Goal: Find specific page/section: Find specific page/section

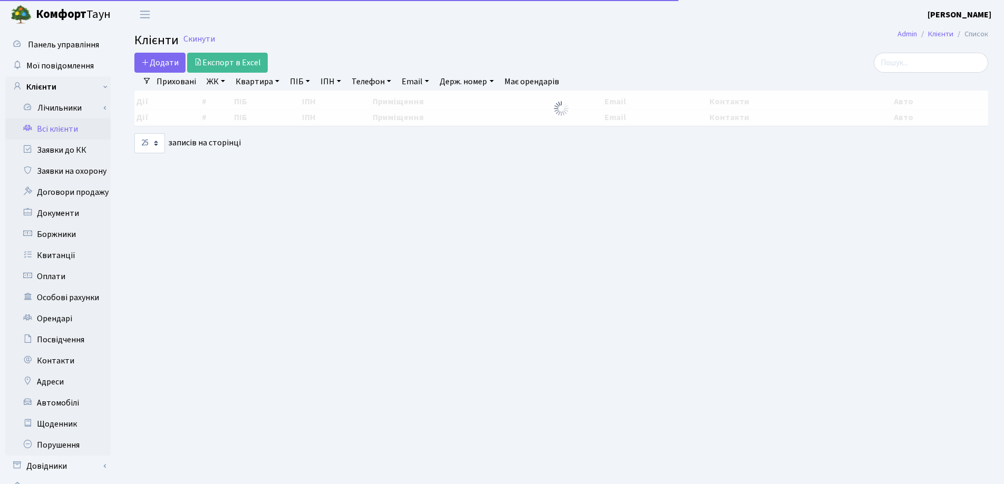
select select "25"
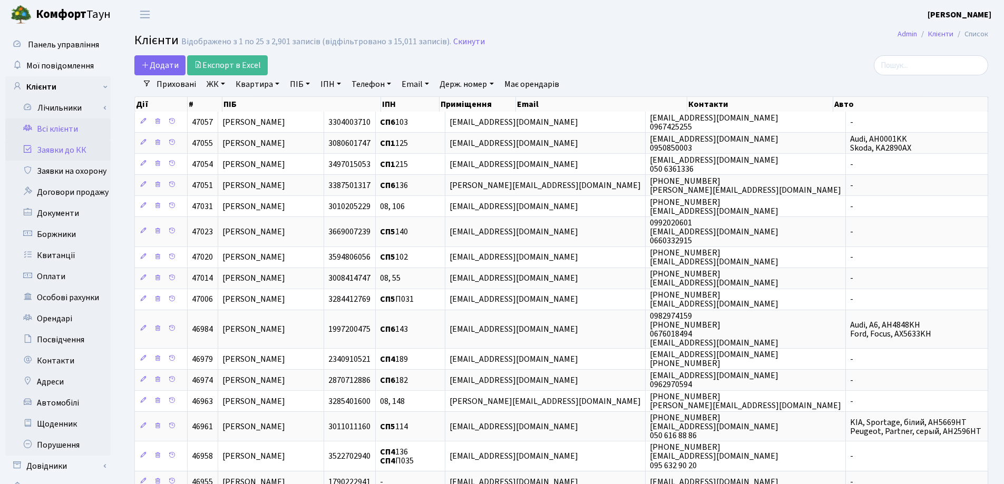
click at [70, 149] on link "Заявки до КК" at bounding box center [57, 150] width 105 height 21
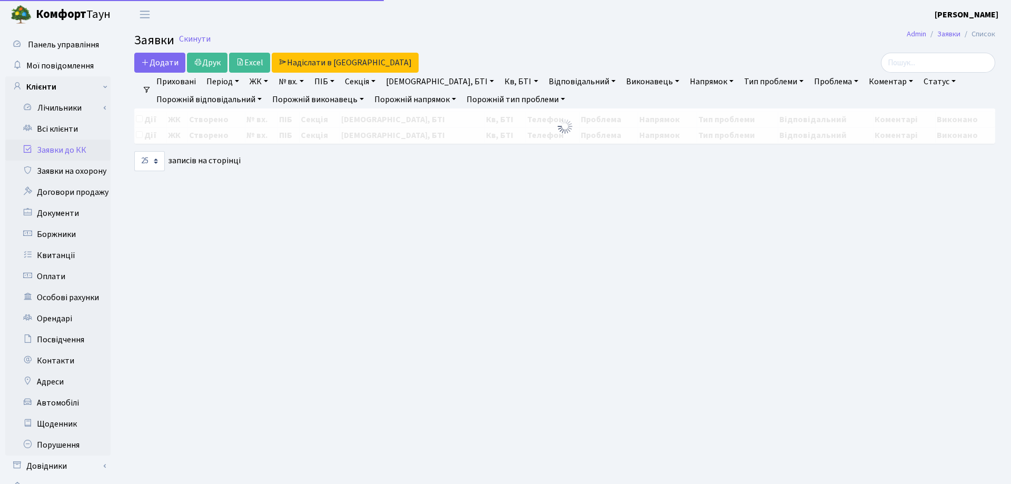
select select "25"
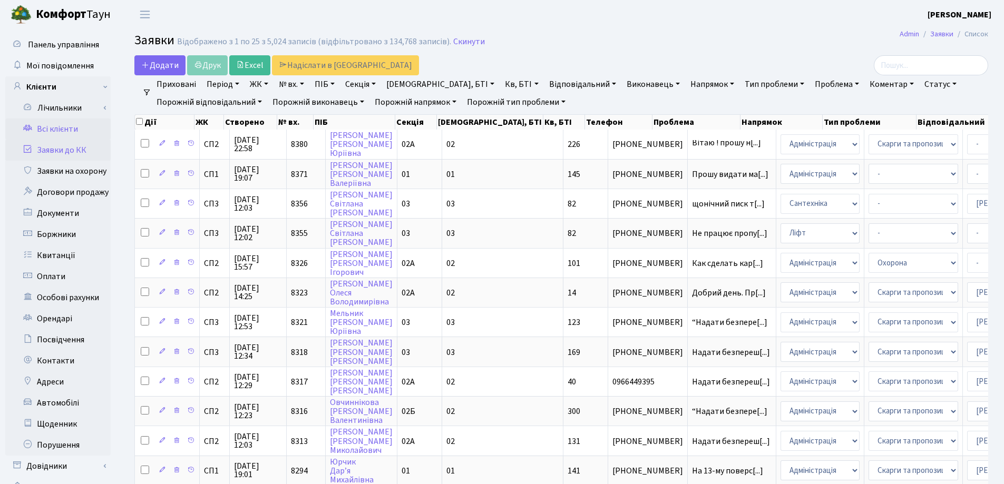
click at [53, 129] on link "Всі клієнти" at bounding box center [57, 129] width 105 height 21
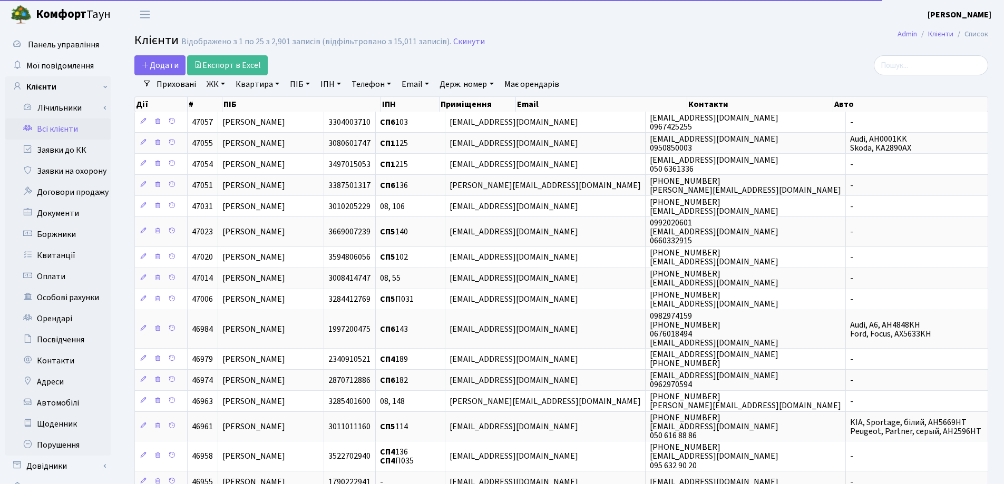
select select "25"
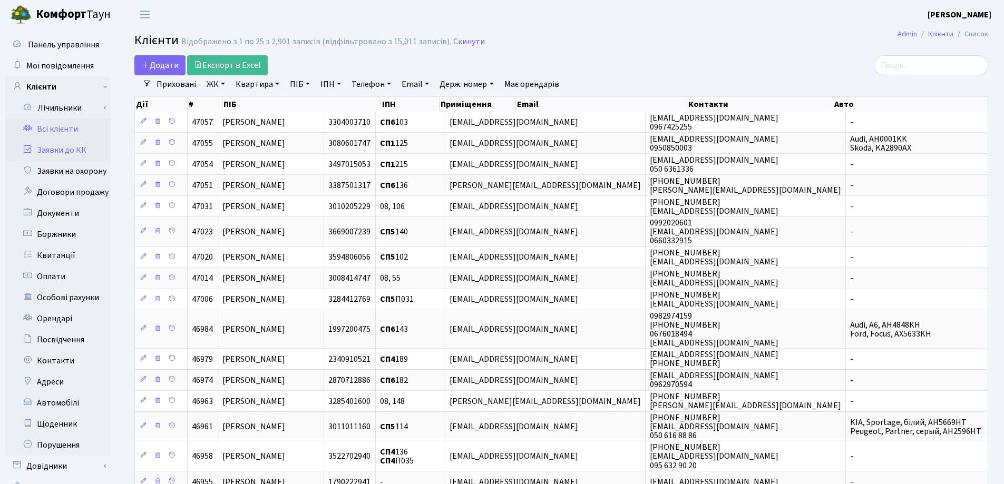
click at [54, 150] on link "Заявки до КК" at bounding box center [57, 150] width 105 height 21
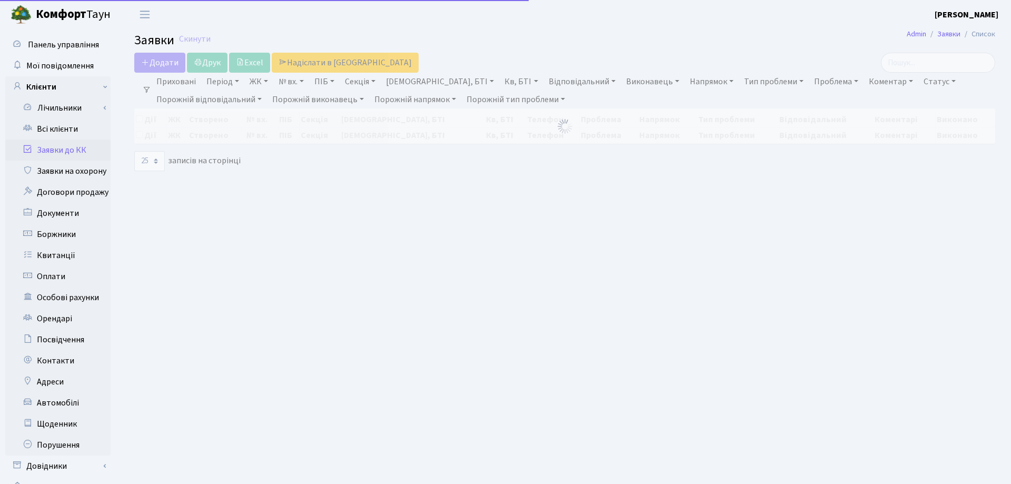
select select "25"
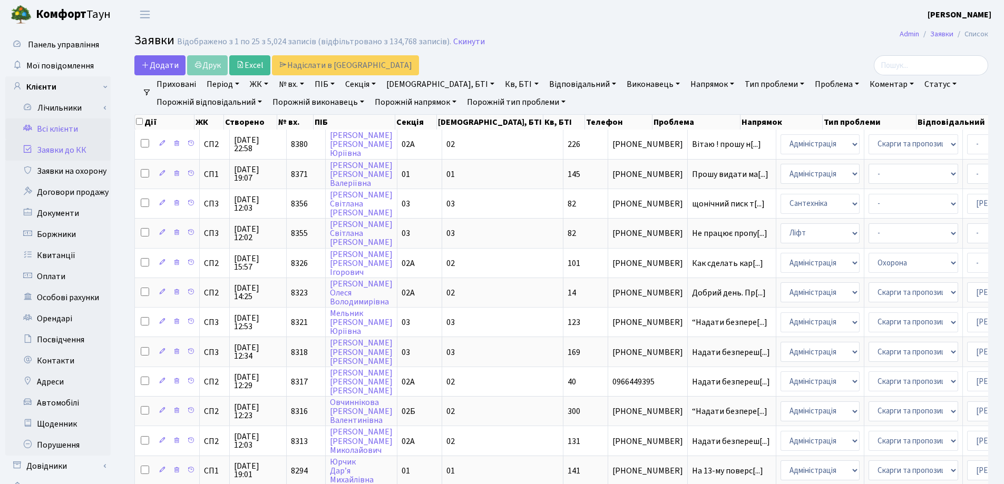
click at [59, 126] on link "Всі клієнти" at bounding box center [57, 129] width 105 height 21
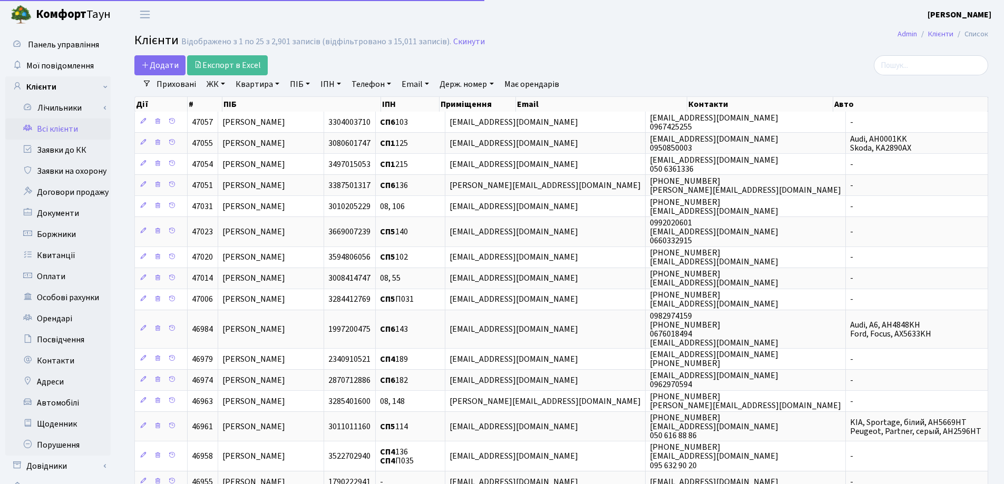
select select "25"
click at [274, 84] on link "Квартира" at bounding box center [257, 84] width 52 height 18
type input "130"
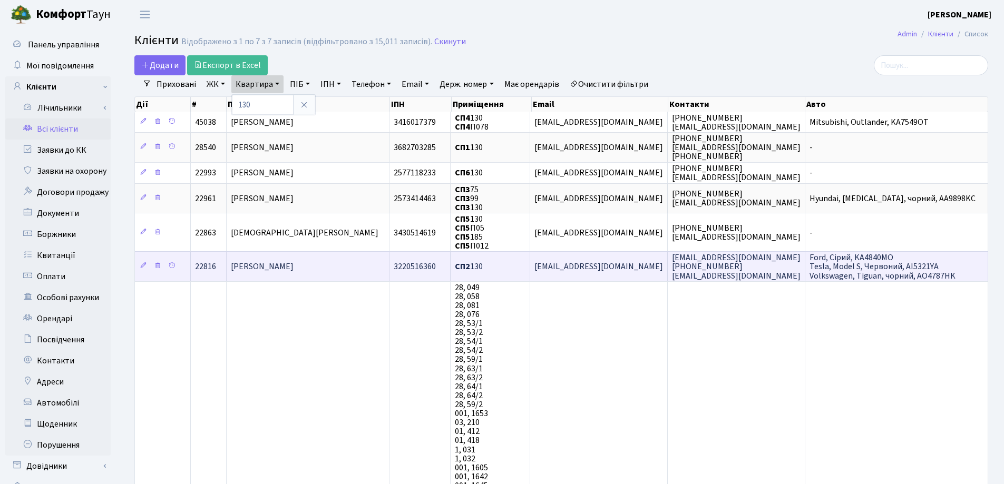
click at [347, 261] on td "Прийма Тетяна Вадимівна" at bounding box center [308, 266] width 163 height 30
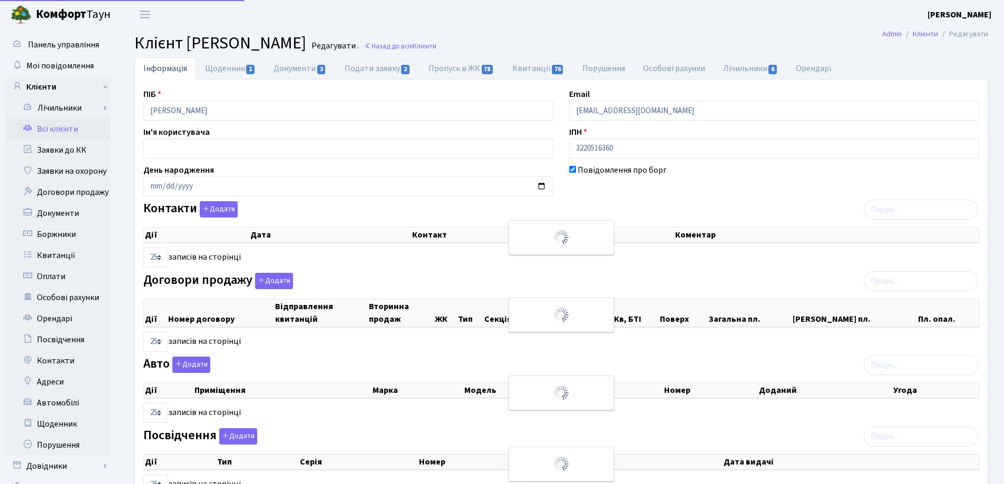
select select "25"
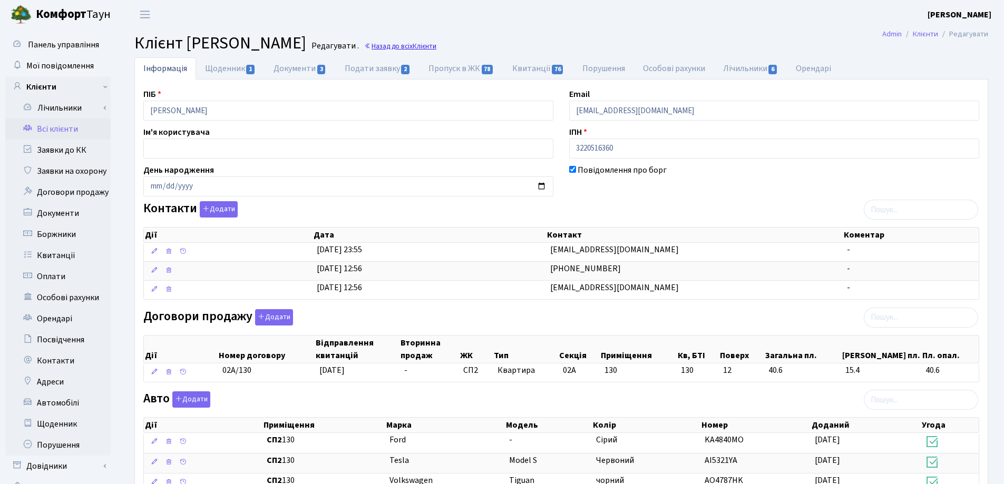
click at [436, 47] on link "Назад до всіх Клієнти" at bounding box center [400, 46] width 72 height 10
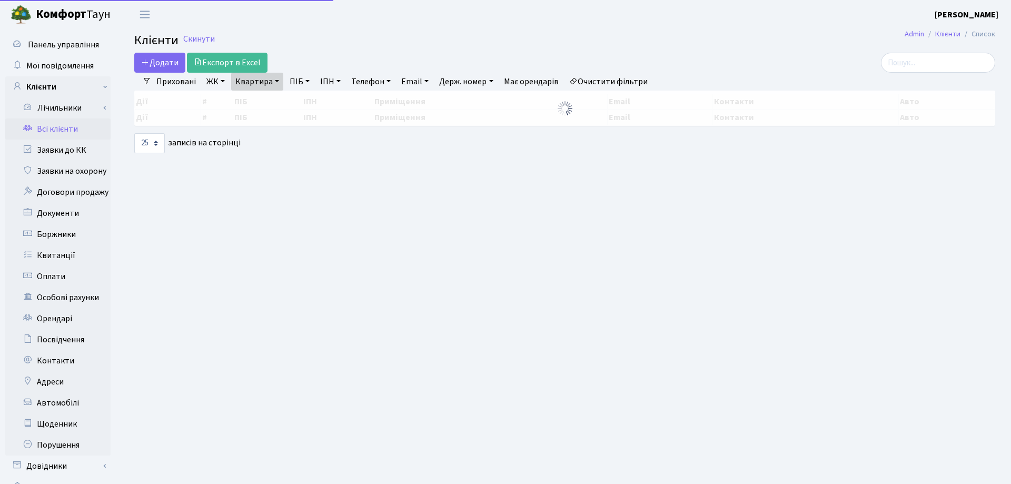
select select "25"
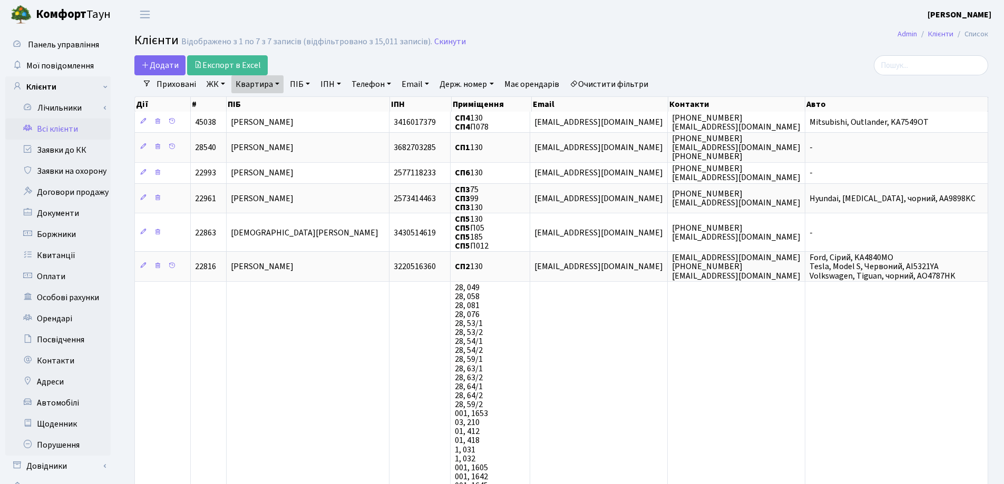
click at [276, 82] on link "Квартира" at bounding box center [257, 84] width 52 height 18
click at [310, 104] on link at bounding box center [304, 105] width 22 height 20
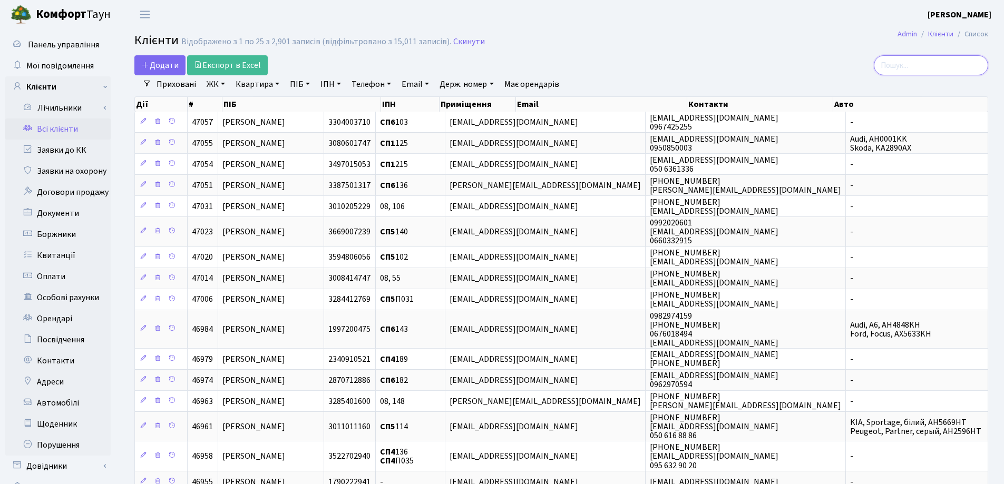
click at [913, 66] on input "search" at bounding box center [930, 65] width 114 height 20
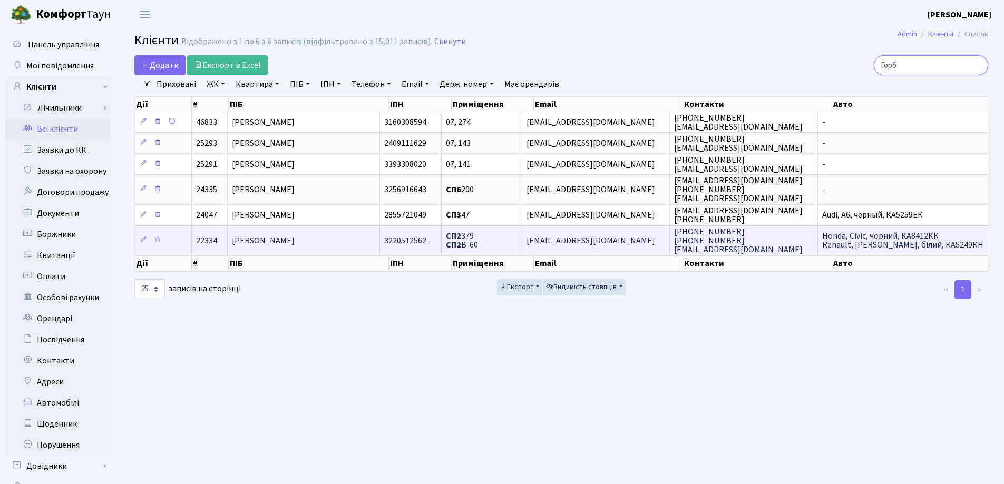
type input "Горб"
click at [274, 234] on td "[PERSON_NAME]" at bounding box center [304, 240] width 152 height 30
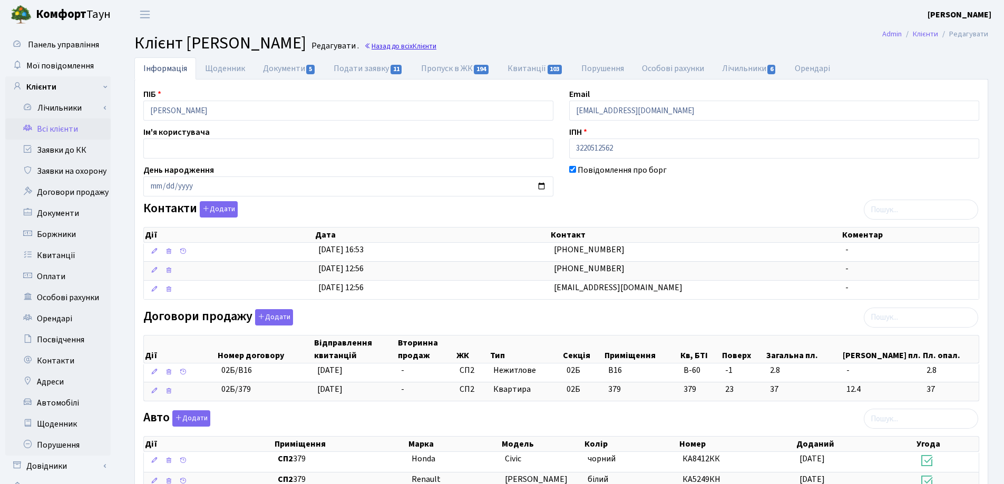
click at [436, 45] on link "Назад до всіх Клієнти" at bounding box center [400, 46] width 72 height 10
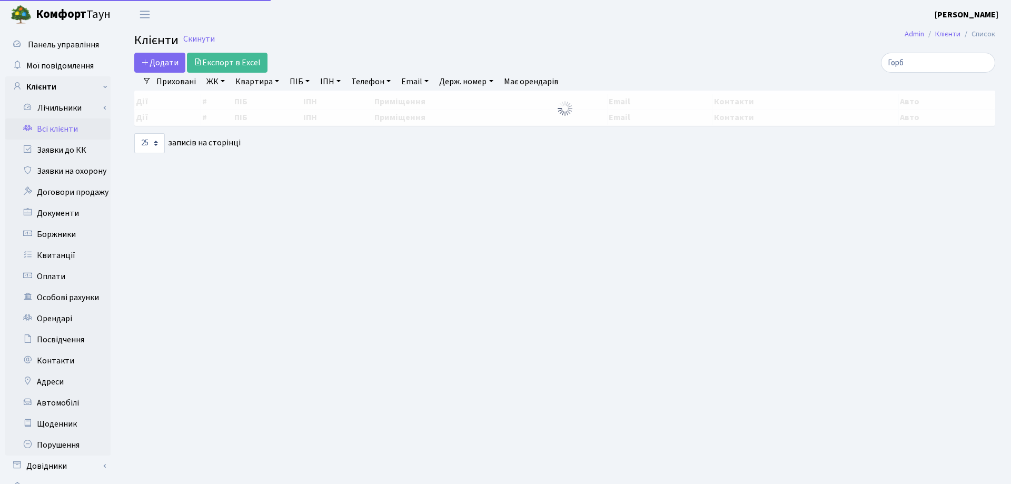
select select "25"
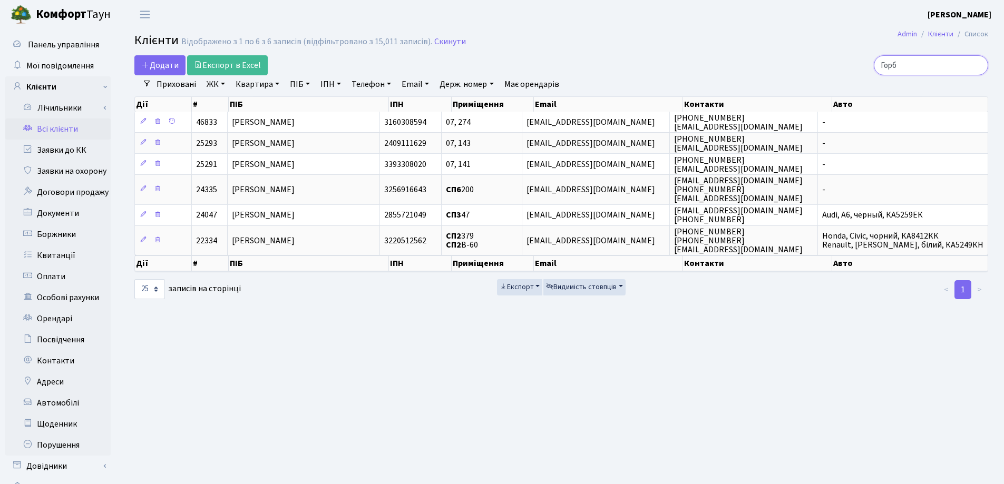
click at [976, 64] on input "Горб" at bounding box center [930, 65] width 114 height 20
